Goal: Contribute content: Add original content to the website for others to see

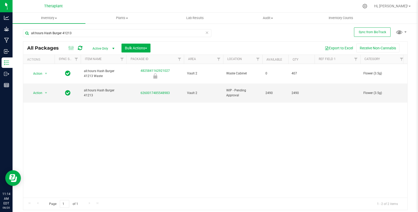
scroll to position [0, 263]
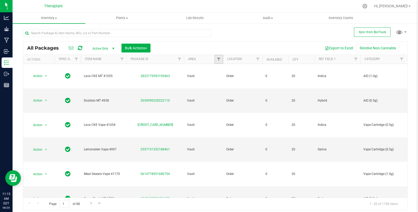
click at [216, 59] on link "Filter" at bounding box center [219, 59] width 9 height 9
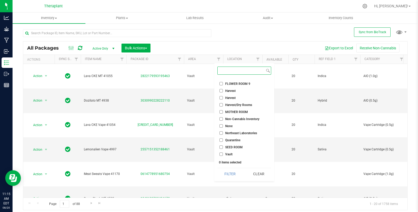
scroll to position [174, 0]
click at [234, 147] on span "Vault 2" at bounding box center [230, 147] width 10 height 3
click at [223, 147] on input "Vault 2" at bounding box center [221, 147] width 3 height 3
checkbox input "true"
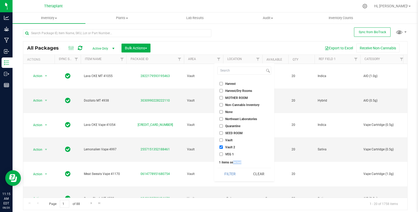
click at [233, 167] on div "Select All Audit Bulk Inventory CLONE ROOM Cultivation Cure Cure 1 Cure 2 Curin…" at bounding box center [244, 123] width 60 height 118
click at [235, 172] on button "Filter" at bounding box center [229, 174] width 25 height 12
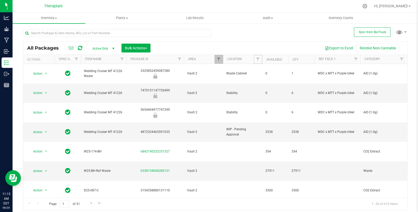
click at [257, 59] on span "Filter" at bounding box center [258, 59] width 4 height 4
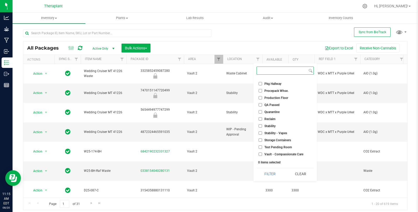
scroll to position [223, 0]
click at [279, 145] on li "WIP - Pending Approval" at bounding box center [285, 147] width 57 height 5
click at [278, 147] on span "WIP - Pending Approval" at bounding box center [282, 147] width 34 height 3
click at [262, 147] on input "WIP - Pending Approval" at bounding box center [260, 147] width 3 height 3
checkbox input "true"
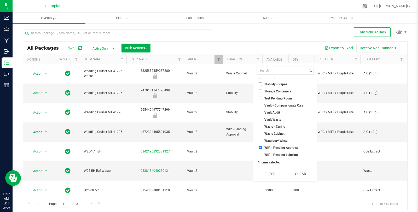
click at [280, 153] on span "WIP - Pending Labeling" at bounding box center [281, 154] width 33 height 3
click at [262, 153] on input "WIP - Pending Labeling" at bounding box center [260, 154] width 3 height 3
checkbox input "true"
click at [277, 175] on button "Filter" at bounding box center [270, 174] width 27 height 12
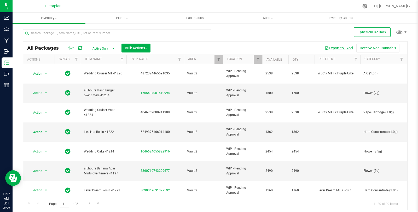
click at [346, 46] on button "Export to Excel" at bounding box center [339, 48] width 35 height 9
click at [368, 6] on icon at bounding box center [365, 6] width 5 height 5
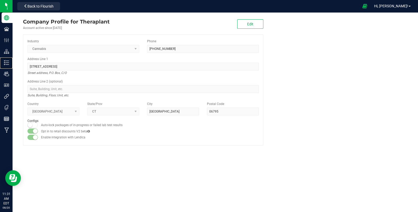
click at [12, 66] on div "Inventory" at bounding box center [7, 63] width 11 height 10
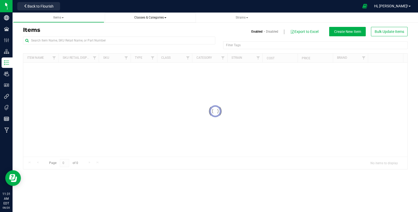
click at [144, 19] on span "Classes & Categories" at bounding box center [150, 17] width 83 height 4
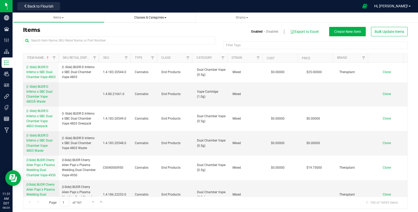
click at [142, 18] on span "Classes & Categories" at bounding box center [150, 18] width 32 height 4
click at [137, 39] on li "All categories" at bounding box center [150, 40] width 83 height 8
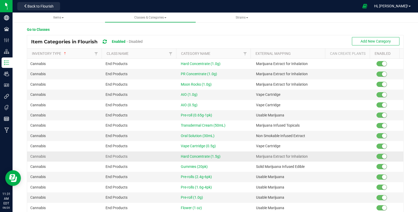
drag, startPoint x: 261, startPoint y: 153, endPoint x: 307, endPoint y: 156, distance: 46.4
click at [307, 156] on td "Marijuana Extract for Inhalation" at bounding box center [290, 157] width 75 height 10
copy span "Marijuana Extract for Inhalation"
click at [46, 10] on div "Back to Flourish" at bounding box center [38, 6] width 47 height 10
click at [46, 7] on span "Back to Flourish" at bounding box center [40, 6] width 26 height 4
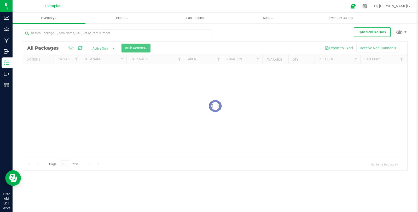
click at [63, 26] on div at bounding box center [119, 33] width 192 height 17
click at [65, 33] on input "text" at bounding box center [117, 33] width 188 height 8
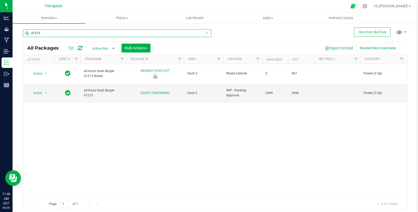
type input "41213"
drag, startPoint x: 137, startPoint y: 84, endPoint x: 173, endPoint y: 89, distance: 36.3
click at [173, 89] on td "6260017485548983" at bounding box center [156, 93] width 58 height 19
copy link "6260017485548983"
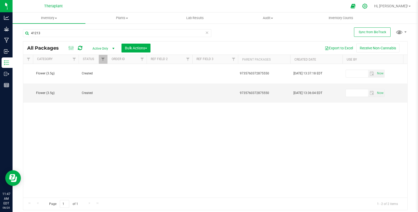
click at [368, 8] on icon at bounding box center [364, 5] width 5 height 5
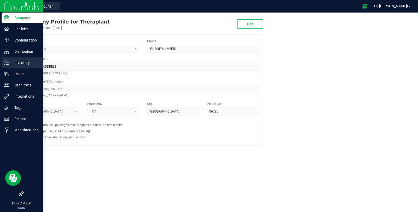
click at [4, 66] on div "Inventory" at bounding box center [22, 63] width 41 height 10
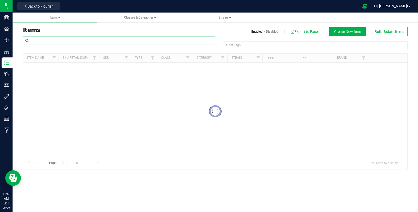
click at [118, 38] on input "text" at bounding box center [119, 41] width 192 height 8
type input "41228"
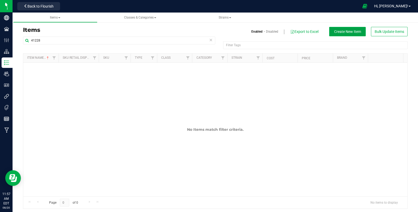
click at [355, 34] on button "Create New Item" at bounding box center [347, 31] width 37 height 9
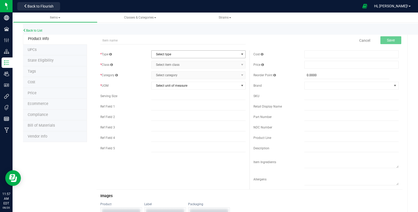
click at [176, 57] on span "Select type" at bounding box center [195, 54] width 87 height 7
click at [173, 63] on li "Cannabis" at bounding box center [196, 63] width 93 height 8
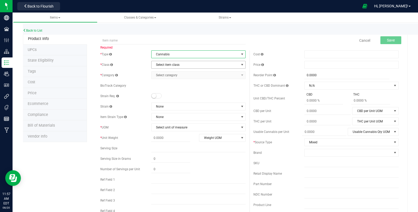
click at [173, 68] on span "Select item class" at bounding box center [195, 64] width 87 height 7
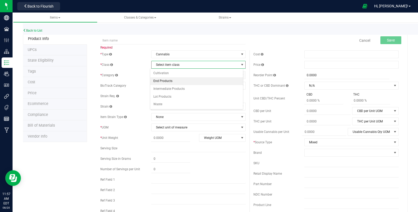
click at [172, 77] on li "End Products" at bounding box center [196, 81] width 93 height 8
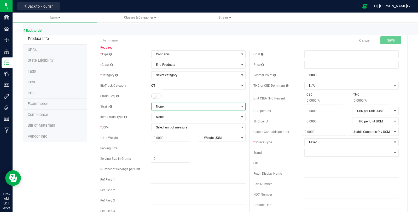
click at [165, 108] on span "None" at bounding box center [195, 106] width 87 height 7
type input "bana"
click at [193, 126] on li "Apples & Bananas x Medellin" at bounding box center [196, 127] width 93 height 7
copy span "pples & Bananas x Medellin"
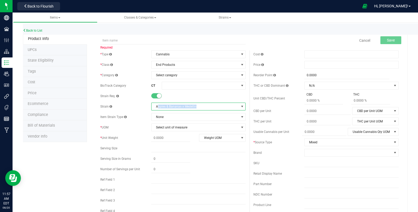
drag, startPoint x: 195, startPoint y: 106, endPoint x: 157, endPoint y: 110, distance: 38.6
click at [157, 109] on span "Apples & Bananas x Medellin" at bounding box center [195, 106] width 87 height 7
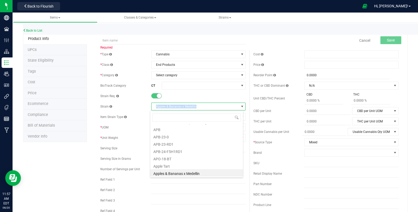
copy span "Apples & Bananas x Medellin"
drag, startPoint x: 154, startPoint y: 107, endPoint x: 198, endPoint y: 110, distance: 43.8
click at [198, 110] on span "Apples & Bananas x Medellin" at bounding box center [195, 106] width 87 height 7
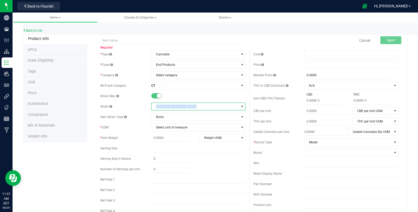
click at [195, 105] on span "Apples & Bananas x Medellin" at bounding box center [195, 106] width 87 height 7
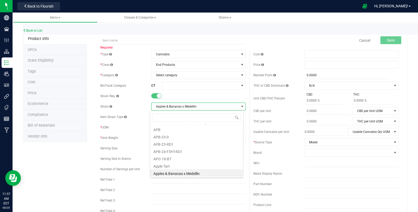
click at [195, 105] on span "Apples & Bananas x Medellin" at bounding box center [195, 106] width 87 height 7
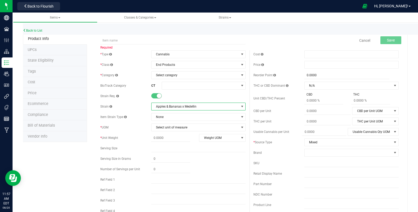
click at [195, 105] on span "Apples & Bananas x Medellin" at bounding box center [195, 106] width 87 height 7
click at [166, 108] on span "Apples & Bananas x Medellin" at bounding box center [195, 106] width 87 height 7
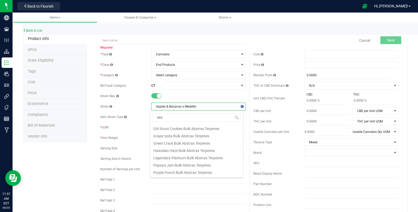
scroll to position [0, 0]
type input "straw"
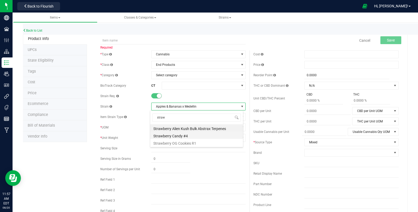
click at [192, 134] on li "Strawberry Candy #4" at bounding box center [196, 135] width 93 height 7
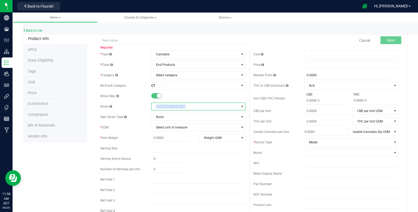
copy span "Strawberry Candy #4"
drag, startPoint x: 187, startPoint y: 106, endPoint x: 151, endPoint y: 108, distance: 36.1
click at [152, 108] on span "Strawberry Candy #4" at bounding box center [195, 106] width 87 height 7
click at [193, 105] on span "Strawberry Candy #4" at bounding box center [195, 106] width 87 height 7
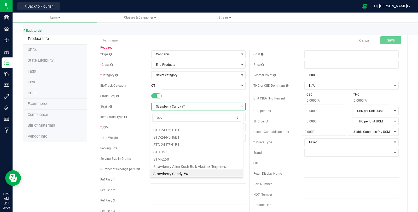
type input "apple"
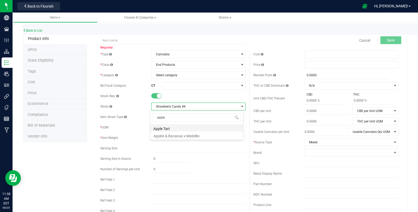
click at [187, 127] on li "Apple Tart" at bounding box center [196, 127] width 93 height 7
copy span "Apple Tart"
drag, startPoint x: 173, startPoint y: 105, endPoint x: 151, endPoint y: 107, distance: 22.1
click at [152, 107] on span "Apple Tart" at bounding box center [195, 106] width 87 height 7
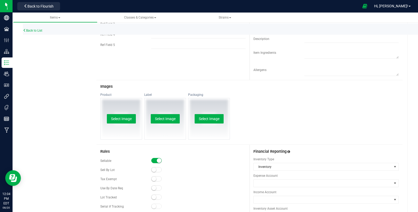
scroll to position [232, 0]
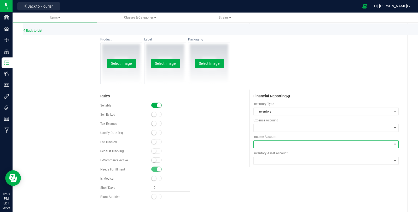
click at [290, 143] on span at bounding box center [323, 144] width 138 height 7
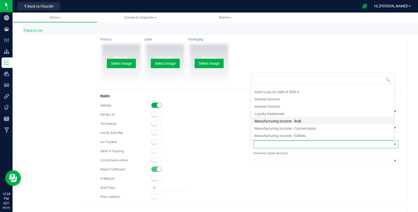
scroll to position [0, 0]
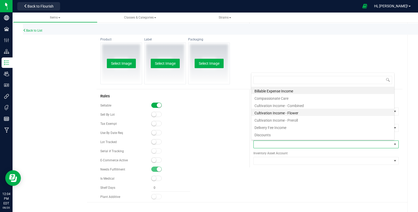
click at [311, 111] on li "Cultivation Income - Flower" at bounding box center [322, 112] width 143 height 7
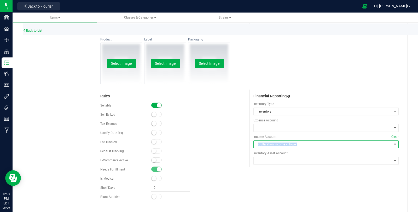
copy span "Cultivation Income - Flower"
drag, startPoint x: 294, startPoint y: 143, endPoint x: 255, endPoint y: 146, distance: 38.8
click at [255, 146] on span "Cultivation Income - Flower" at bounding box center [323, 144] width 138 height 7
click at [305, 143] on span "Cultivation Income - Flower" at bounding box center [323, 144] width 138 height 7
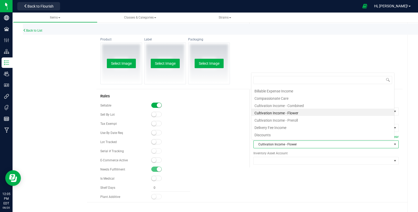
scroll to position [8, 142]
click at [310, 106] on li "Cultivation Income - Combined" at bounding box center [322, 104] width 143 height 7
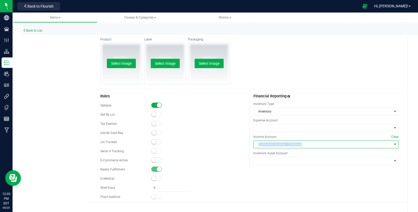
copy span "Cultivation Income - Combined"
drag, startPoint x: 300, startPoint y: 143, endPoint x: 255, endPoint y: 146, distance: 44.8
click at [255, 146] on span "Cultivation Income - Combined" at bounding box center [323, 144] width 138 height 7
click at [290, 145] on span "Cultivation Income - Combined" at bounding box center [323, 144] width 138 height 7
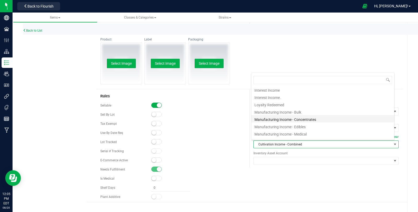
scroll to position [116, 0]
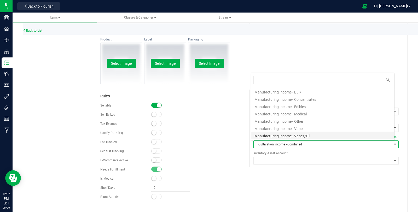
click at [325, 136] on li "Manufacturing Income - Vapes/Oil" at bounding box center [322, 135] width 143 height 7
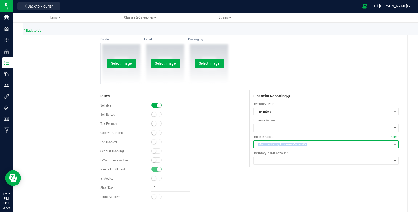
copy span "Manufacturing Income - Vapes/Oil"
drag, startPoint x: 309, startPoint y: 144, endPoint x: 249, endPoint y: 146, distance: 59.9
click at [250, 146] on div "Financial Reporting Inventory Type Inventory Expense Account Income Account Cle…" at bounding box center [326, 129] width 153 height 78
click at [319, 141] on span "Manufacturing Income - Vapes/Oil" at bounding box center [323, 144] width 138 height 7
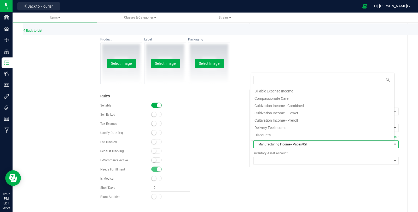
scroll to position [8, 142]
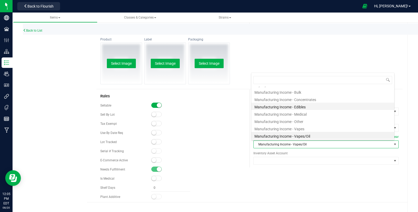
click at [321, 106] on li "Manufacturing Income - Edibles" at bounding box center [322, 106] width 143 height 7
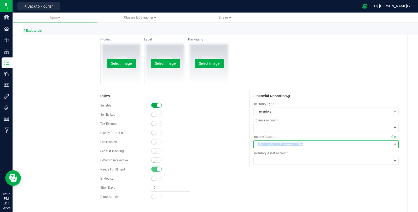
copy span "Manufacturing Income - Edibles"
drag, startPoint x: 303, startPoint y: 145, endPoint x: 254, endPoint y: 146, distance: 48.6
click at [254, 146] on span "Manufacturing Income - Edibles" at bounding box center [323, 144] width 138 height 7
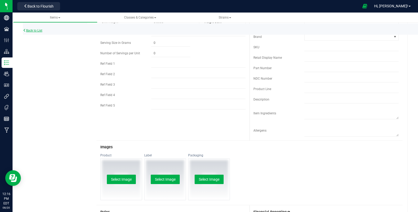
click at [39, 30] on link "Back to List" at bounding box center [32, 31] width 19 height 4
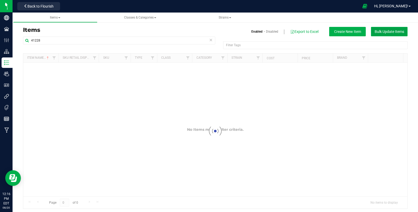
click at [392, 34] on button "Bulk Update Items" at bounding box center [389, 31] width 37 height 9
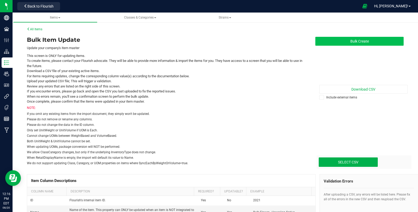
click at [380, 40] on button "Bulk Create" at bounding box center [360, 41] width 88 height 9
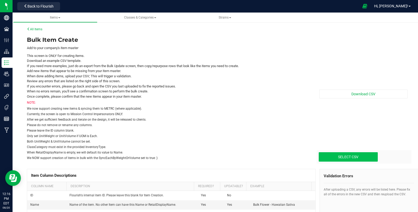
type input "C:\fakepath\create-items_2025-08-20.csv"
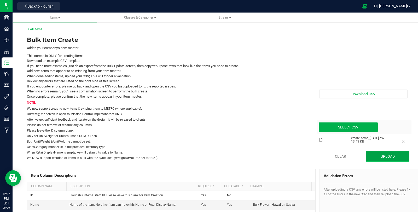
click at [374, 156] on button "Upload" at bounding box center [388, 156] width 44 height 10
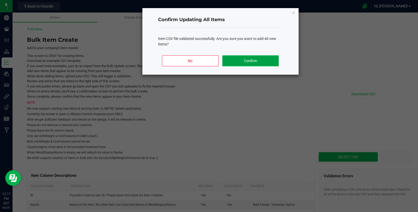
click at [251, 61] on button "Confirm" at bounding box center [250, 60] width 56 height 11
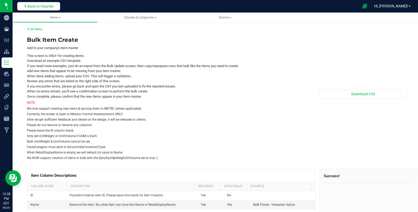
click at [36, 7] on span "Back to Flourish" at bounding box center [40, 6] width 26 height 4
